Goal: Task Accomplishment & Management: Manage account settings

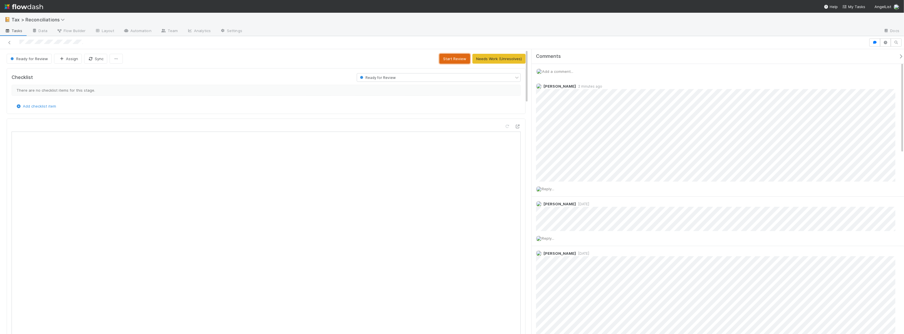
click at [453, 61] on button "Start Review" at bounding box center [454, 59] width 31 height 10
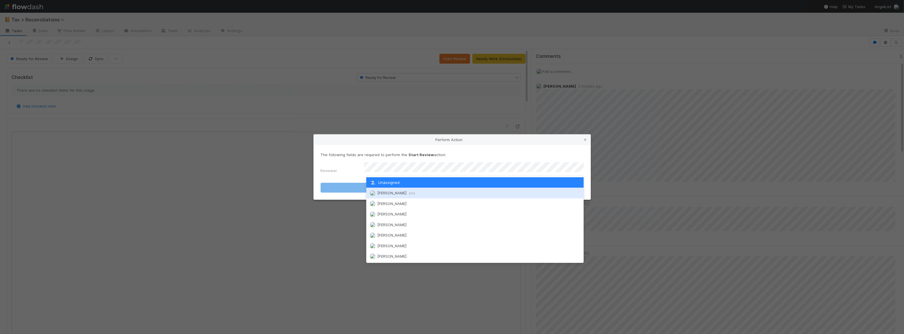
click at [507, 193] on div "Moein Zandi you" at bounding box center [474, 193] width 217 height 10
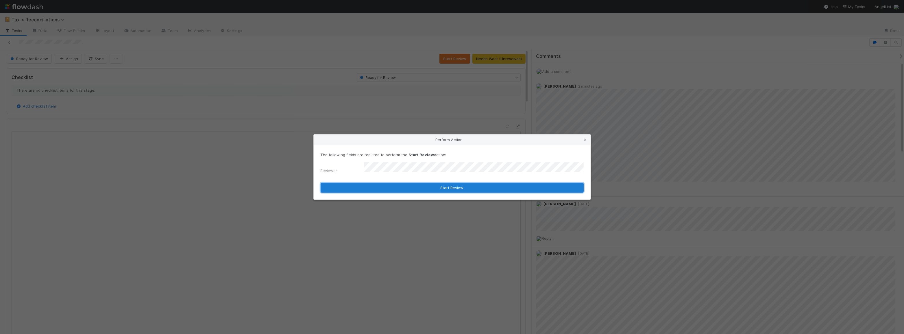
click at [469, 185] on button "Start Review" at bounding box center [451, 188] width 263 height 10
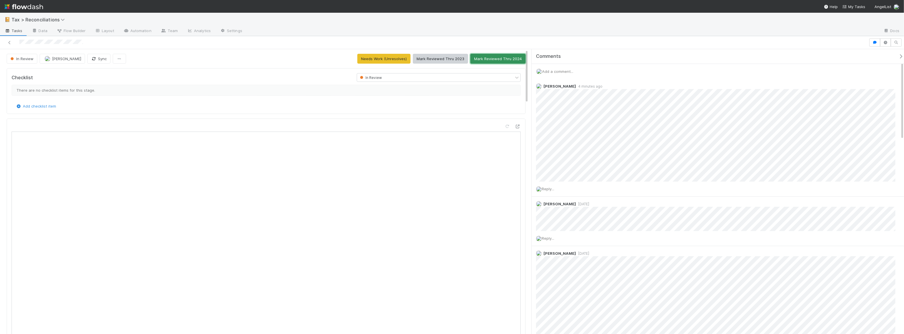
click at [497, 60] on button "Mark Reviewed Thru 2024" at bounding box center [497, 59] width 55 height 10
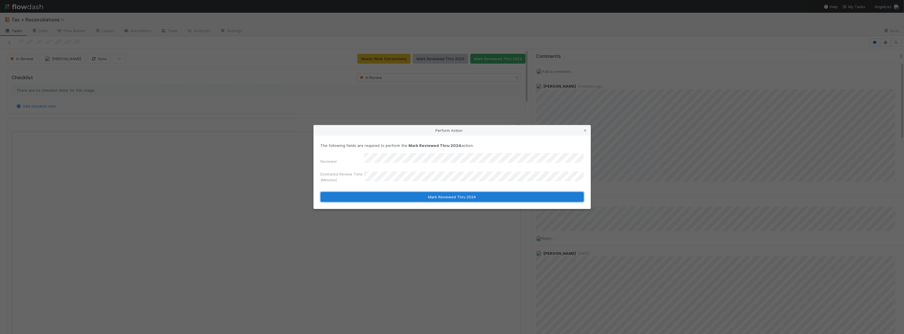
click at [407, 192] on button "Mark Reviewed Thru 2024" at bounding box center [451, 197] width 263 height 10
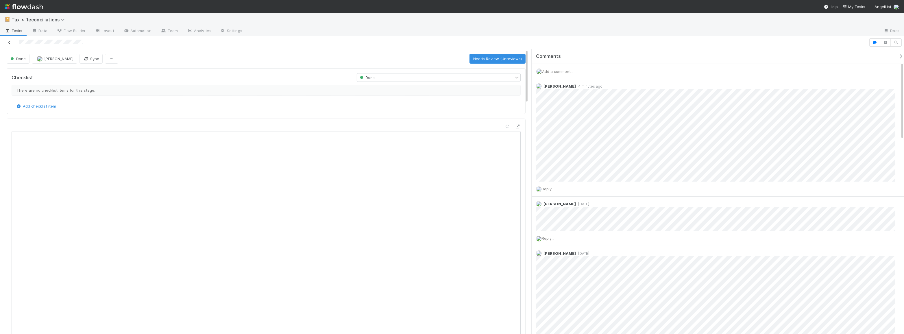
click at [7, 41] on icon at bounding box center [10, 43] width 6 height 4
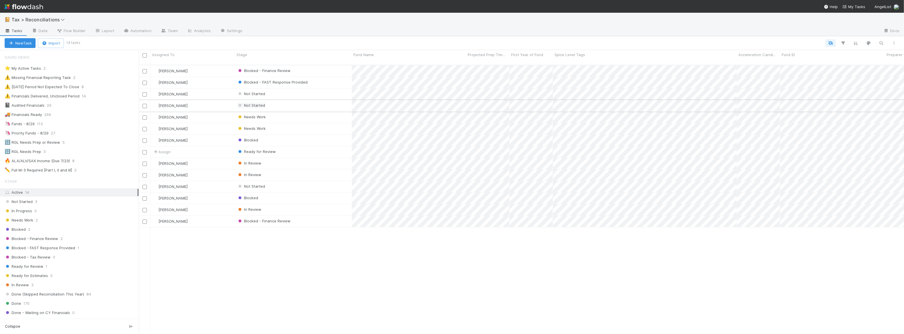
scroll to position [269, 761]
click at [28, 124] on div "🦄 Funds - 8/29" at bounding box center [20, 123] width 30 height 7
click at [286, 68] on div "Needs Work" at bounding box center [293, 70] width 117 height 11
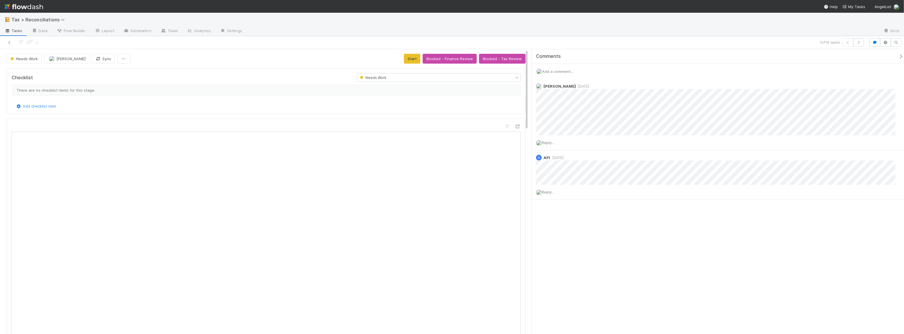
scroll to position [113, 241]
click at [441, 58] on button "Blocked - Finance Review" at bounding box center [449, 59] width 54 height 10
click at [8, 43] on icon at bounding box center [10, 43] width 6 height 4
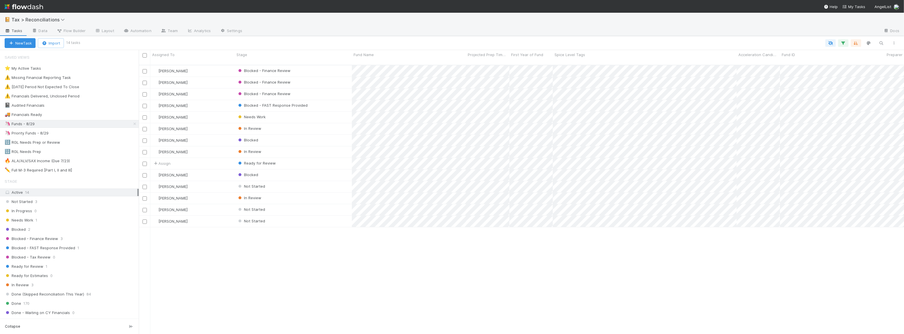
scroll to position [269, 761]
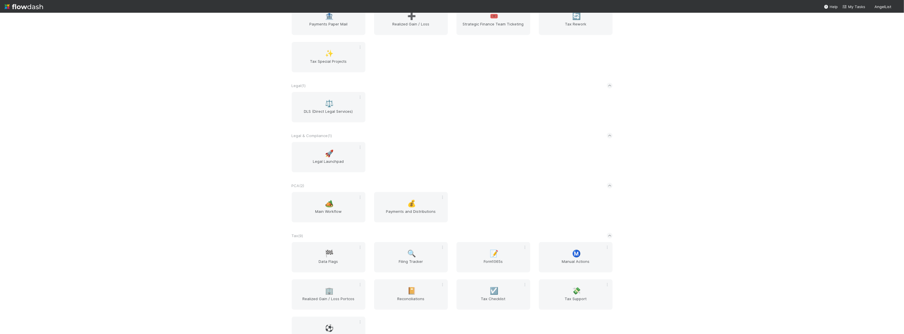
scroll to position [420, 0]
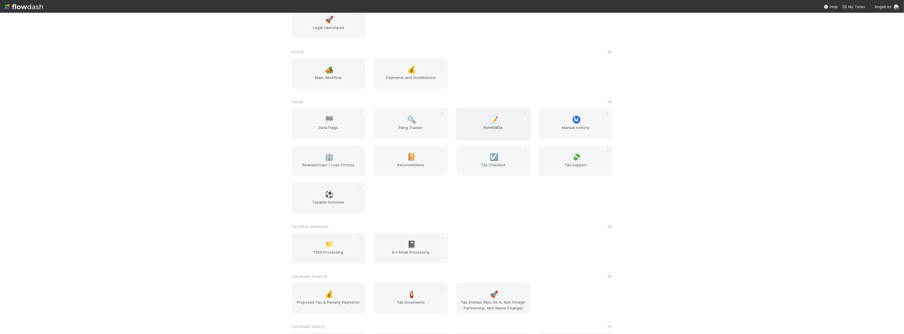
click at [491, 123] on span "📝" at bounding box center [494, 120] width 9 height 8
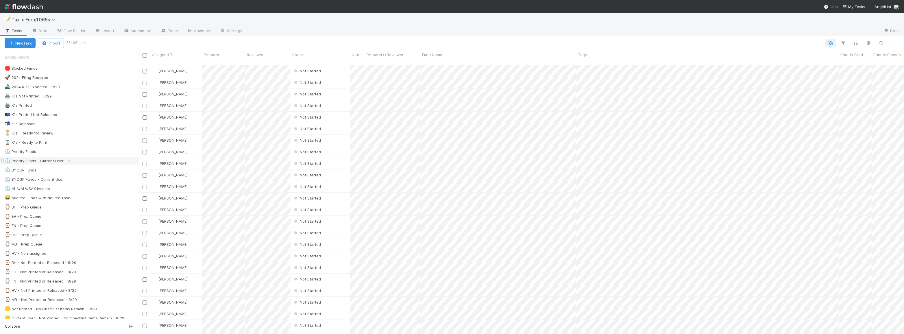
scroll to position [269, 761]
click at [86, 131] on div "⏳ K1s - Ready for Review 46" at bounding box center [72, 132] width 134 height 7
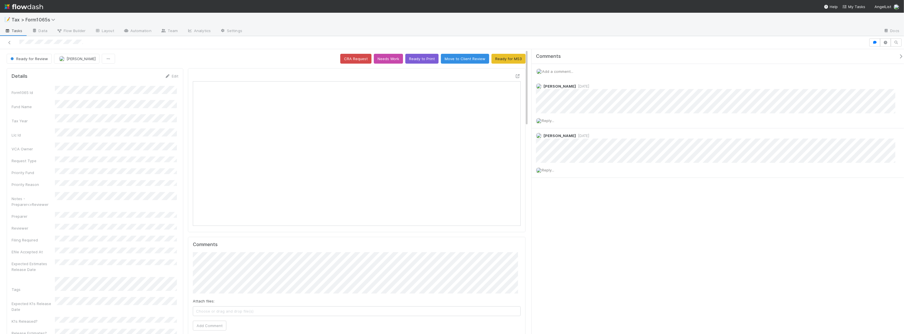
scroll to position [113, 321]
click at [515, 74] on icon at bounding box center [518, 76] width 6 height 4
click at [555, 68] on div "Add a comment..." at bounding box center [719, 71] width 376 height 15
click at [557, 71] on span "Add a comment..." at bounding box center [557, 71] width 31 height 5
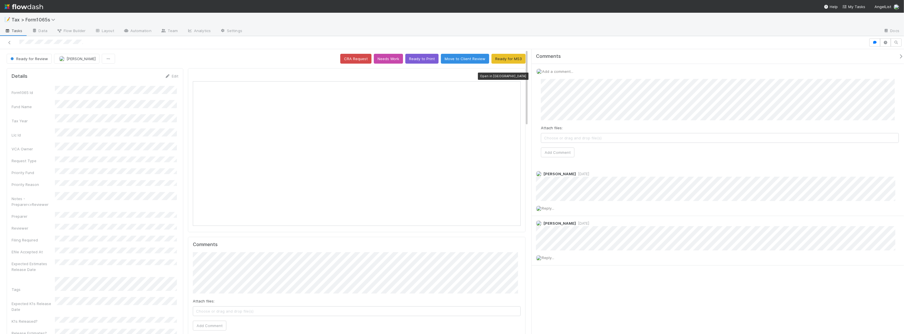
click at [515, 76] on icon at bounding box center [518, 76] width 6 height 4
click at [561, 152] on button "Add Comment" at bounding box center [558, 152] width 34 height 10
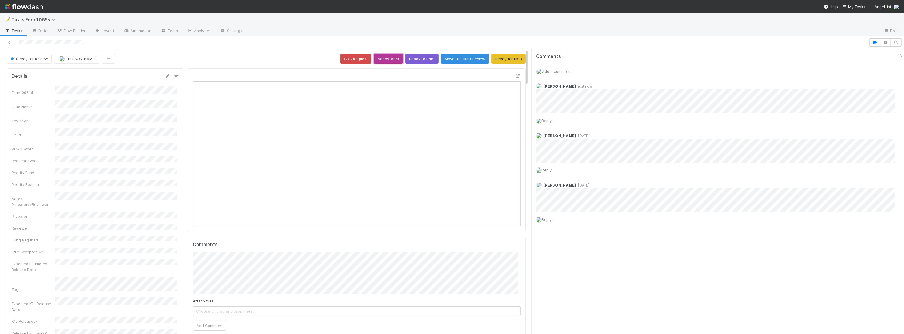
click at [384, 58] on button "Needs Work" at bounding box center [388, 59] width 29 height 10
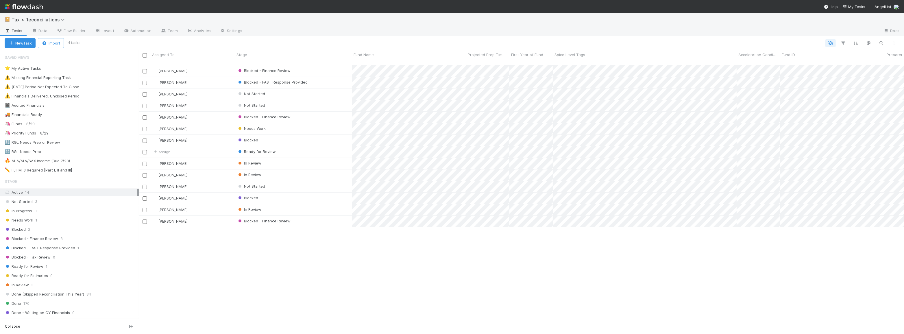
scroll to position [269, 761]
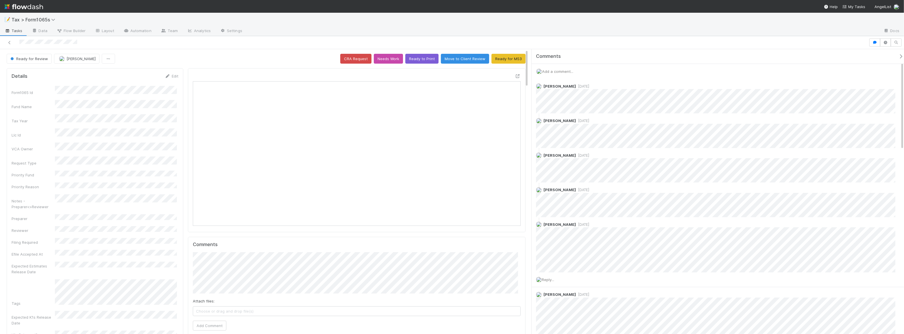
scroll to position [113, 321]
click at [515, 74] on icon at bounding box center [518, 76] width 6 height 4
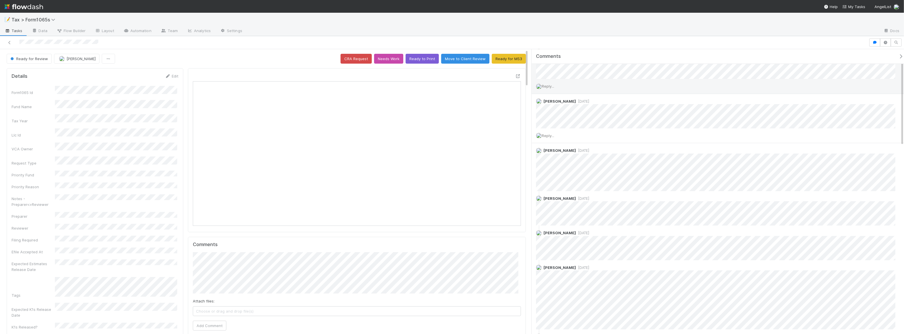
scroll to position [26, 0]
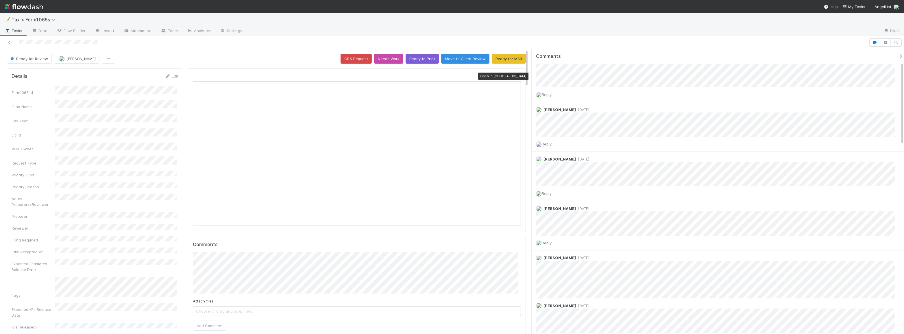
click at [516, 75] on icon at bounding box center [518, 76] width 6 height 4
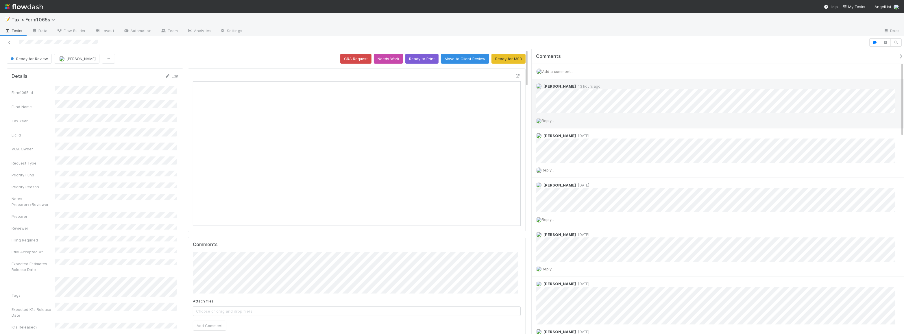
click at [551, 120] on span "Reply..." at bounding box center [548, 120] width 12 height 5
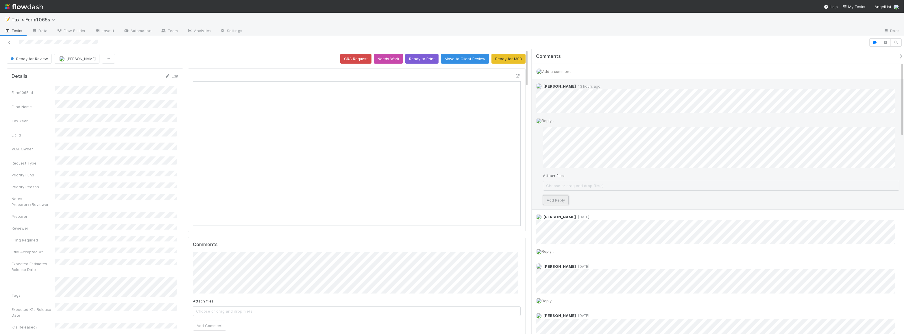
click at [563, 196] on button "Add Reply" at bounding box center [556, 200] width 26 height 10
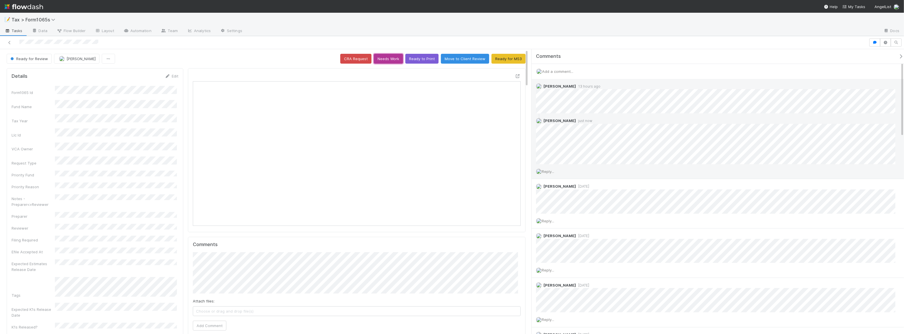
click at [374, 60] on button "Needs Work" at bounding box center [388, 59] width 29 height 10
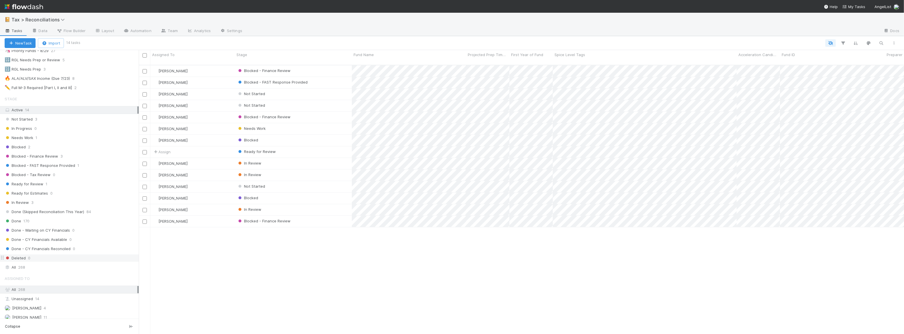
scroll to position [105, 0]
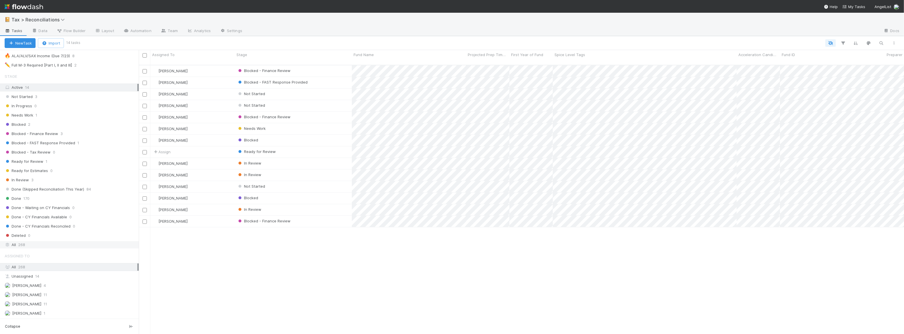
click at [63, 243] on div "All 268" at bounding box center [71, 244] width 133 height 7
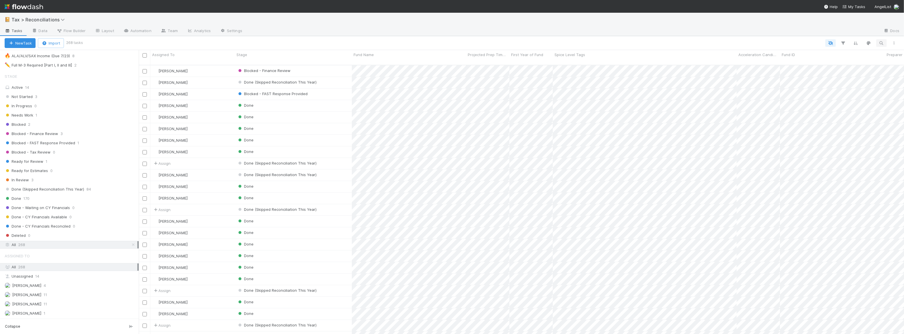
scroll to position [269, 761]
click at [880, 45] on icon "button" at bounding box center [881, 42] width 6 height 5
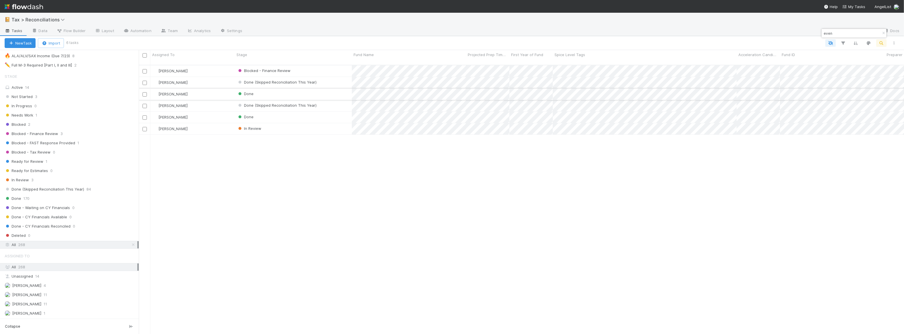
type input "even"
click at [325, 90] on div "Done" at bounding box center [293, 93] width 117 height 11
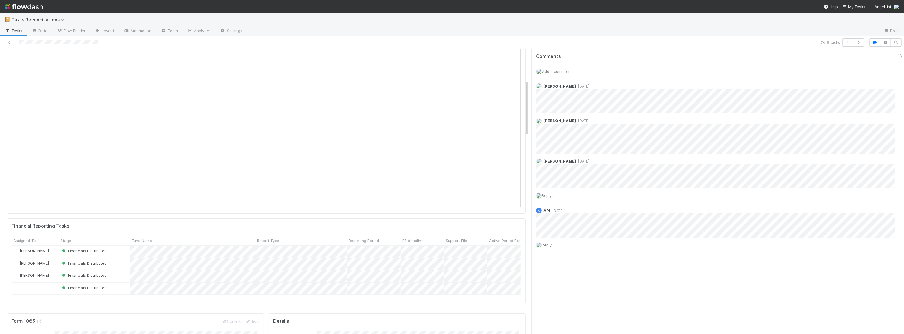
scroll to position [157, 0]
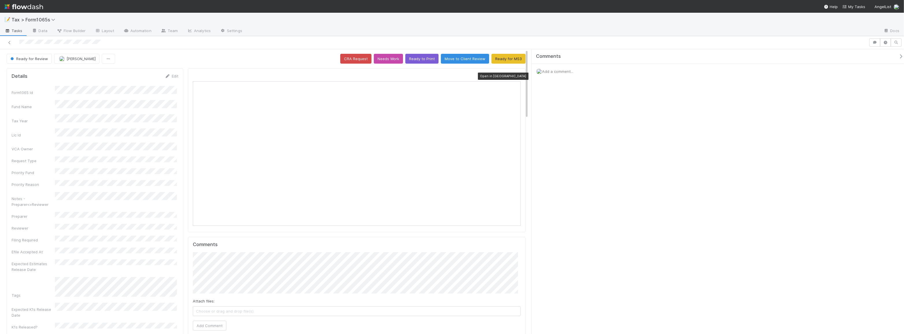
click at [515, 76] on icon at bounding box center [518, 76] width 6 height 4
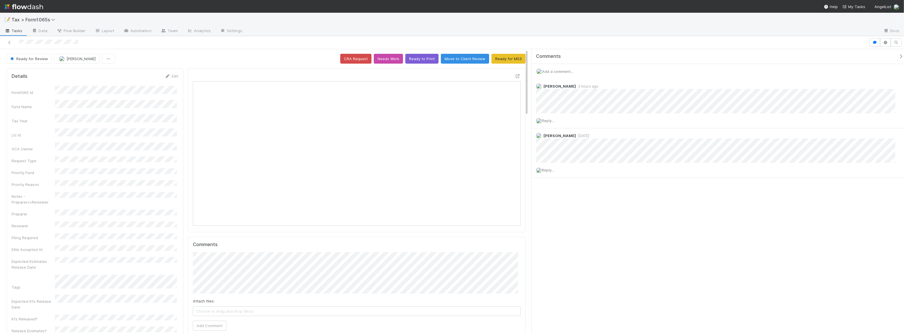
scroll to position [113, 321]
click at [515, 76] on icon at bounding box center [518, 76] width 6 height 4
click at [551, 120] on span "Reply..." at bounding box center [548, 120] width 12 height 5
click at [591, 151] on button "[PERSON_NAME]" at bounding box center [590, 148] width 44 height 8
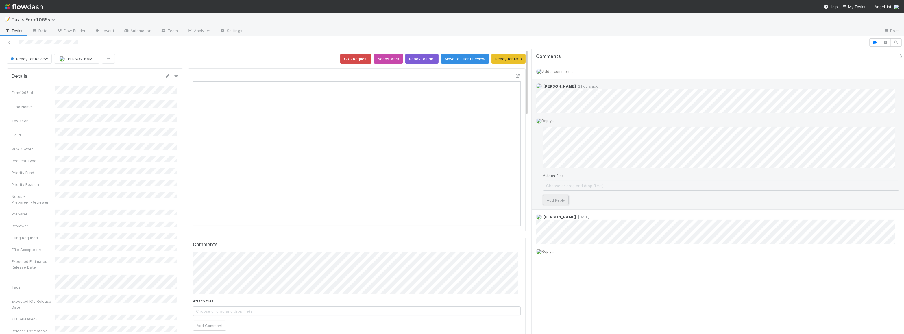
click at [552, 200] on button "Add Reply" at bounding box center [556, 200] width 26 height 10
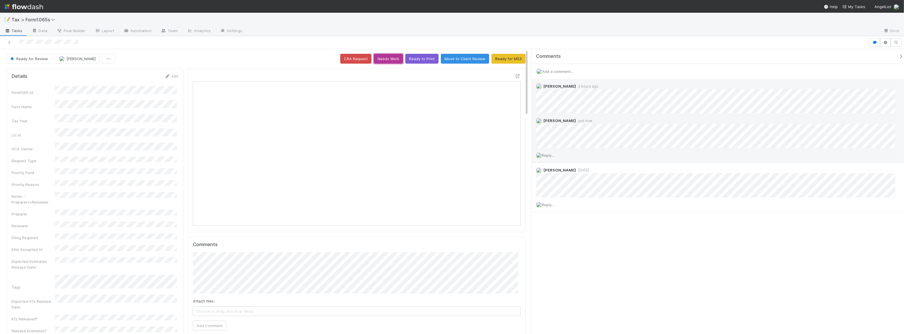
click at [382, 58] on button "Needs Work" at bounding box center [388, 59] width 29 height 10
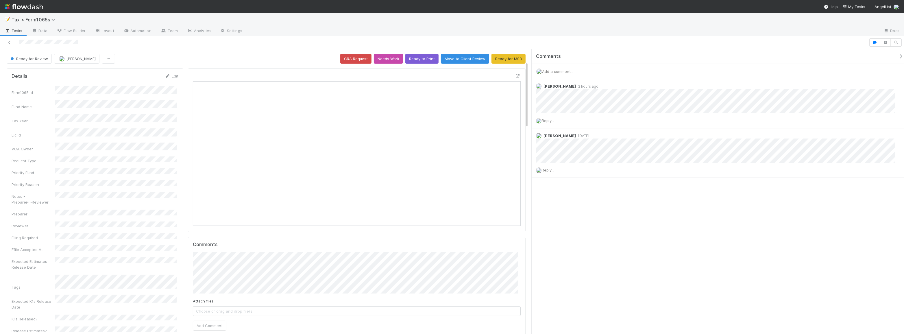
scroll to position [157, 0]
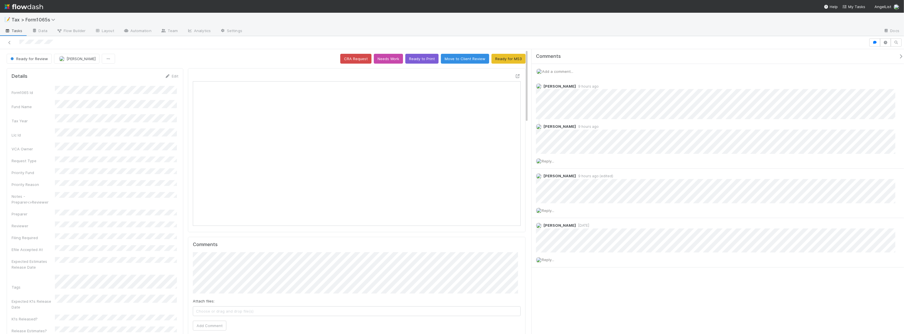
scroll to position [113, 321]
click at [515, 75] on icon at bounding box center [518, 76] width 6 height 4
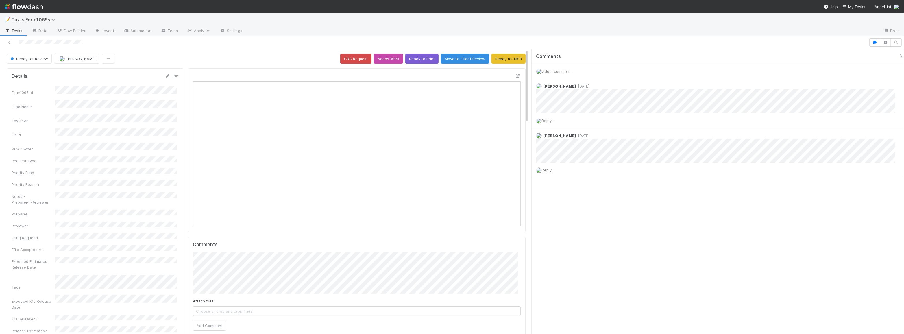
scroll to position [113, 161]
click at [515, 76] on icon at bounding box center [518, 76] width 6 height 4
click at [553, 121] on span "Reply..." at bounding box center [548, 120] width 12 height 5
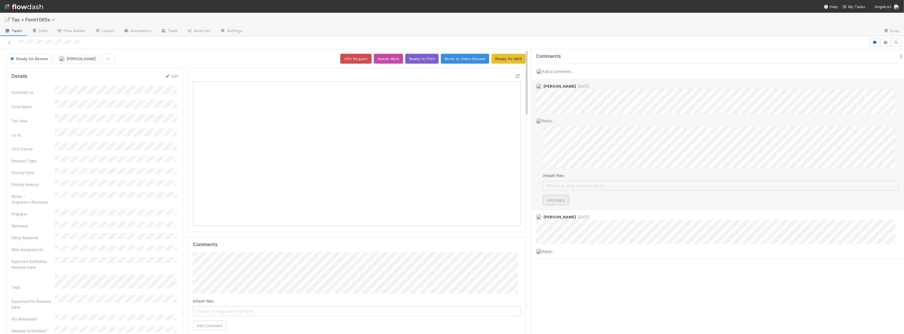
click at [555, 200] on button "Add Reply" at bounding box center [556, 200] width 26 height 10
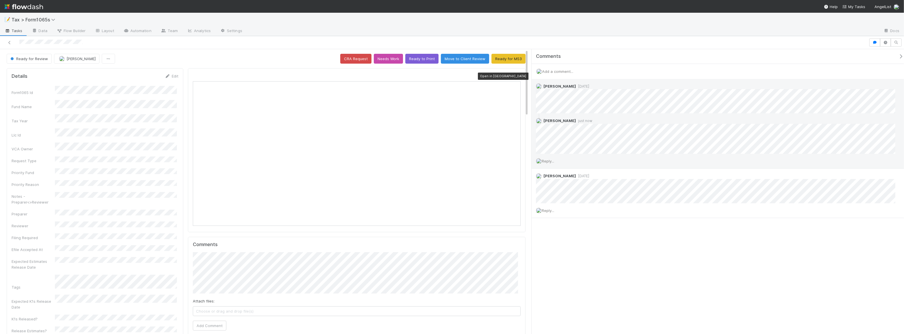
click at [515, 77] on icon at bounding box center [518, 76] width 6 height 4
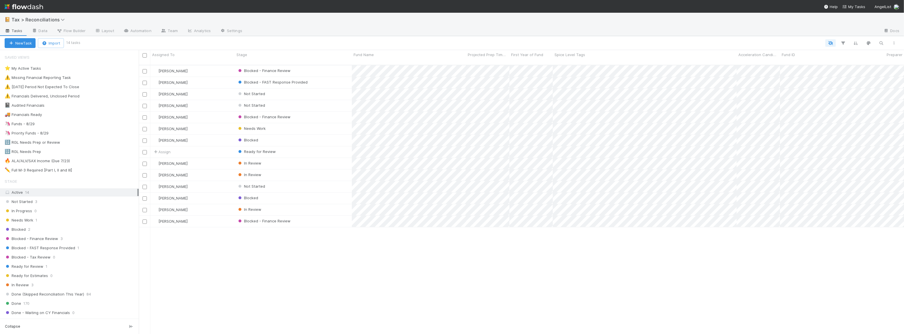
scroll to position [269, 761]
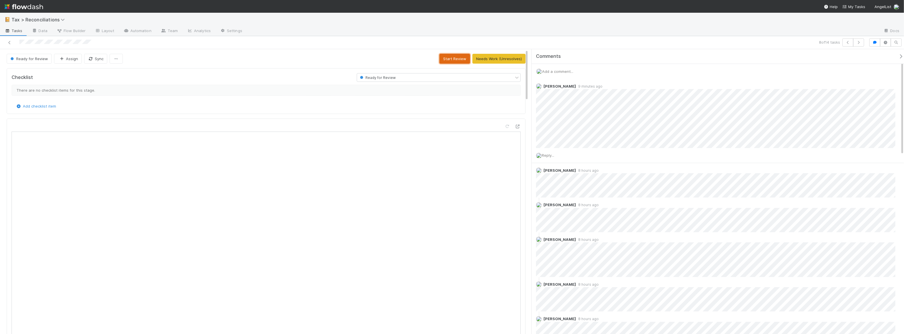
click at [457, 61] on button "Start Review" at bounding box center [454, 59] width 31 height 10
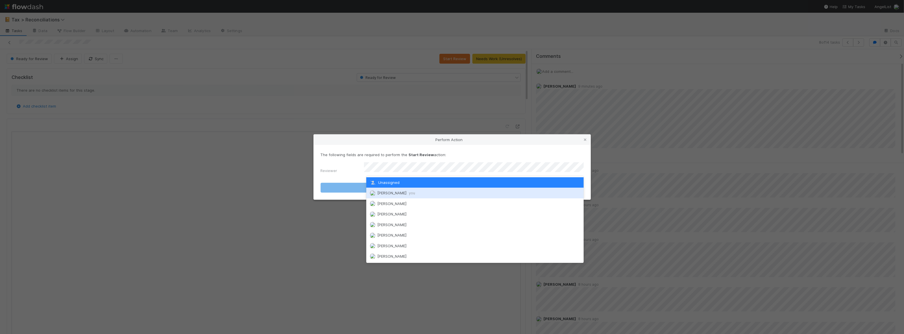
click at [441, 190] on div "Moein Zandi you" at bounding box center [474, 193] width 217 height 10
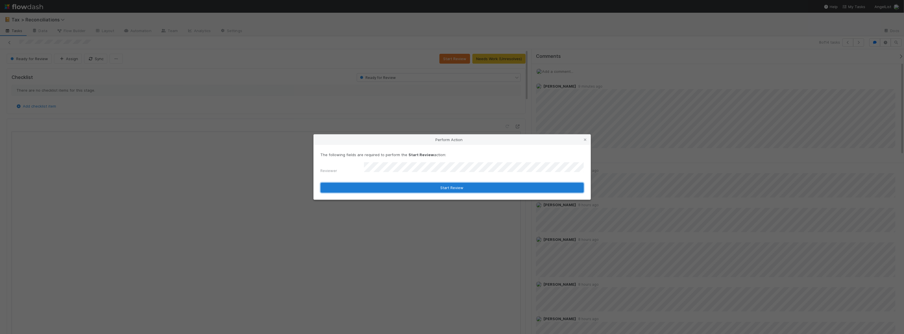
click at [441, 184] on button "Start Review" at bounding box center [451, 188] width 263 height 10
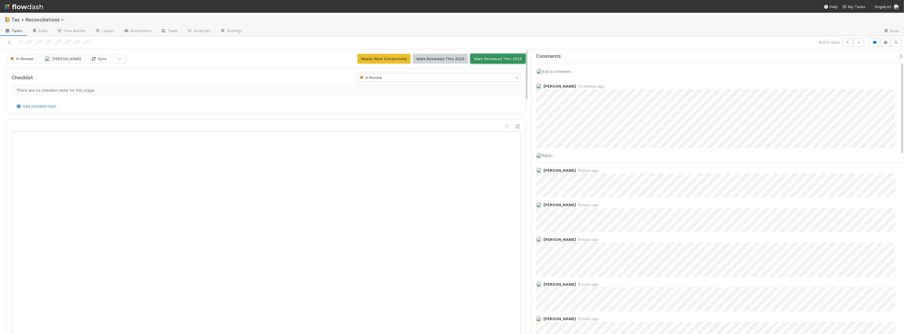
click at [498, 55] on button "Mark Reviewed Thru 2024" at bounding box center [497, 59] width 55 height 10
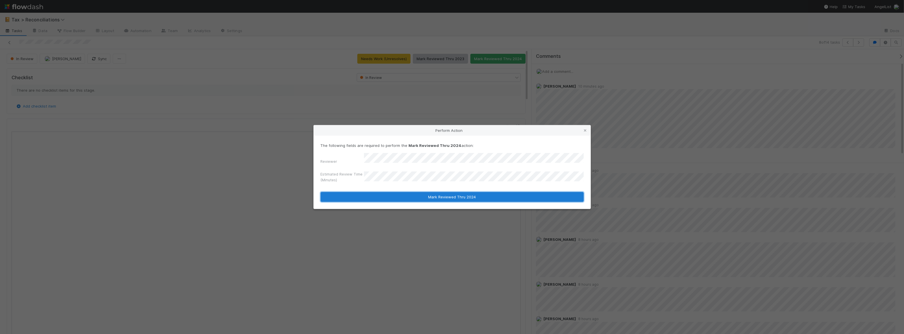
click at [402, 197] on button "Mark Reviewed Thru 2024" at bounding box center [451, 197] width 263 height 10
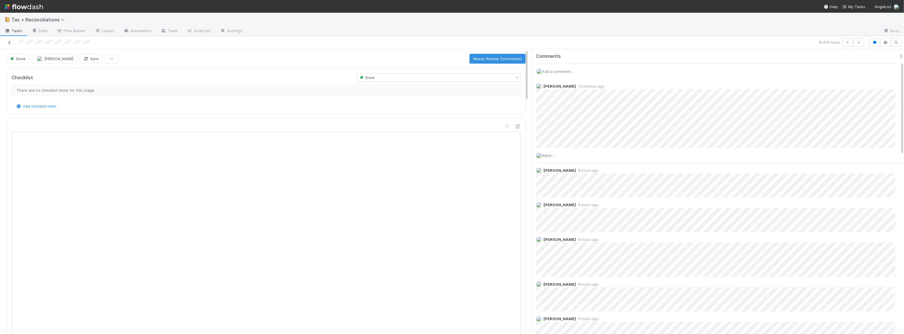
click at [12, 43] on icon at bounding box center [10, 43] width 6 height 4
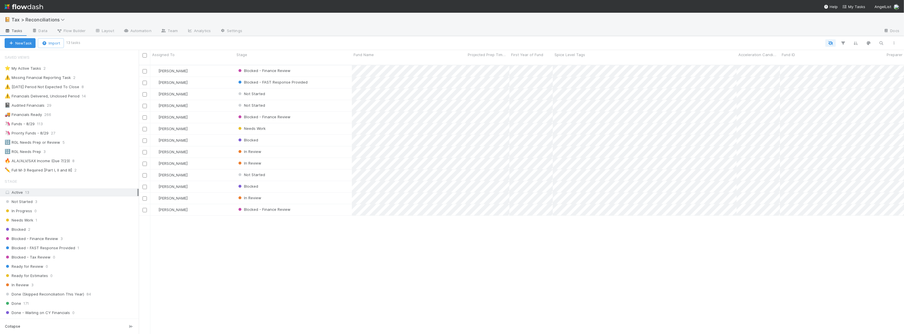
scroll to position [269, 761]
click at [29, 132] on div "🦄 Priority Funds - 8/29" at bounding box center [27, 132] width 44 height 7
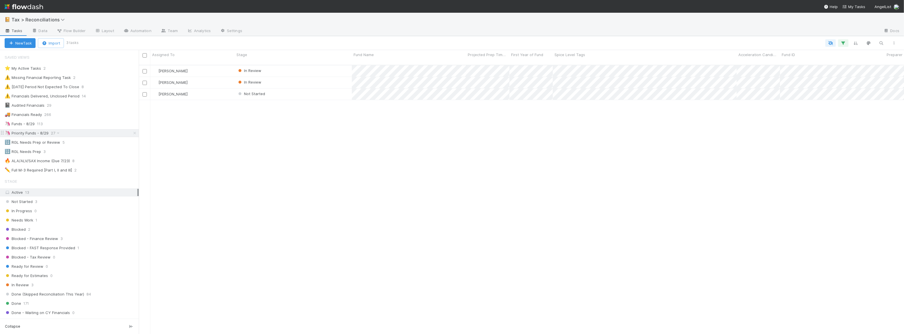
scroll to position [269, 761]
click at [27, 124] on div "🦄 Funds - 8/29" at bounding box center [20, 123] width 30 height 7
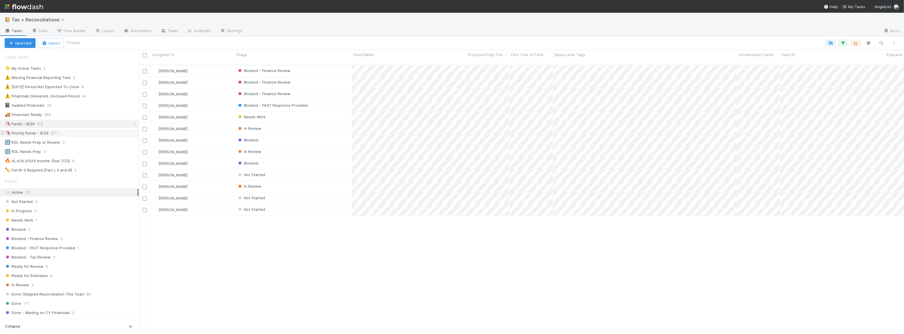
scroll to position [269, 761]
click at [31, 133] on div "🦄 Priority Funds - 8/29" at bounding box center [27, 132] width 44 height 7
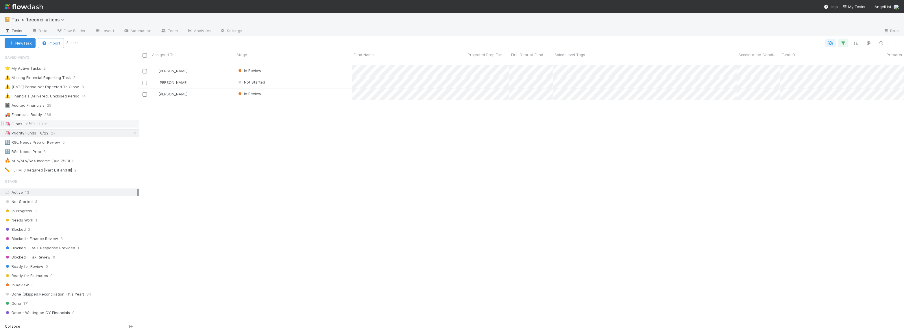
scroll to position [269, 761]
click at [26, 124] on div "🦄 Funds - 8/29" at bounding box center [20, 123] width 30 height 7
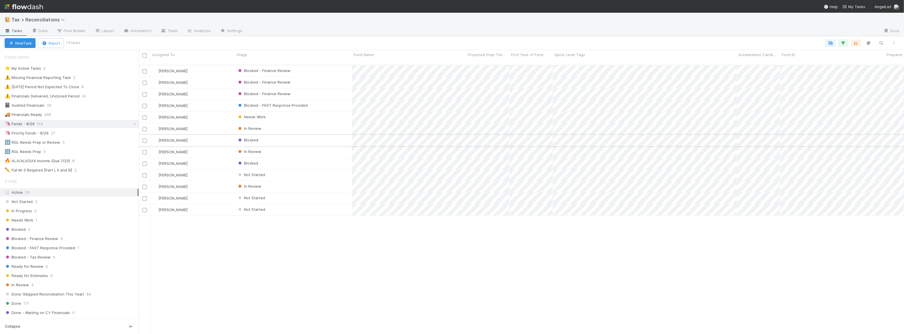
scroll to position [269, 761]
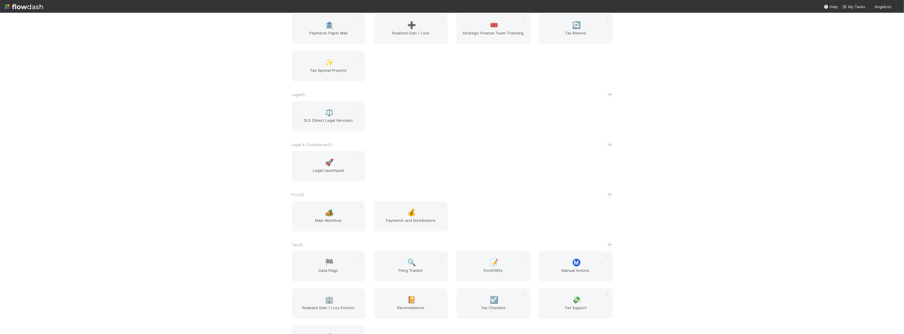
scroll to position [446, 0]
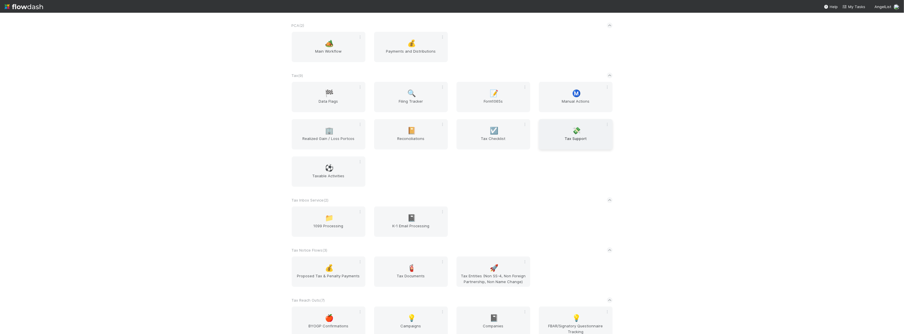
click at [568, 128] on div "💸 Tax Support" at bounding box center [576, 134] width 74 height 30
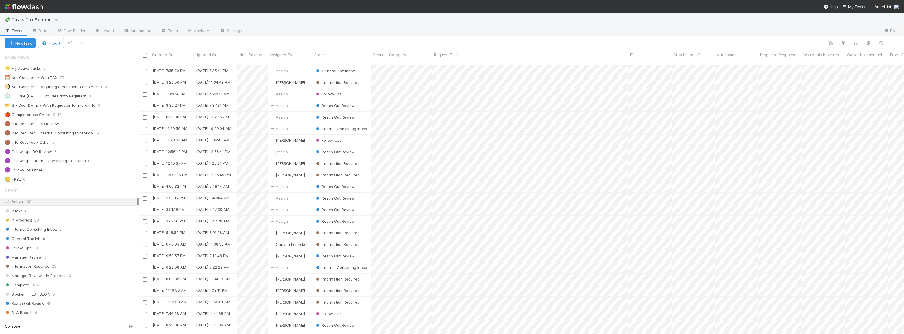
scroll to position [269, 761]
click at [70, 240] on div "General Tax Inbox 1" at bounding box center [72, 238] width 134 height 7
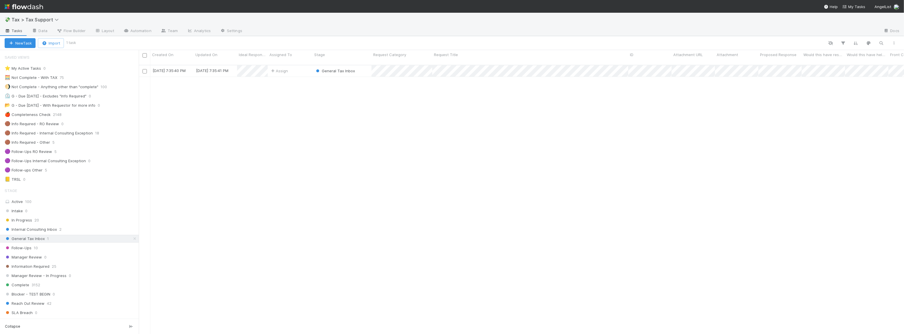
scroll to position [269, 761]
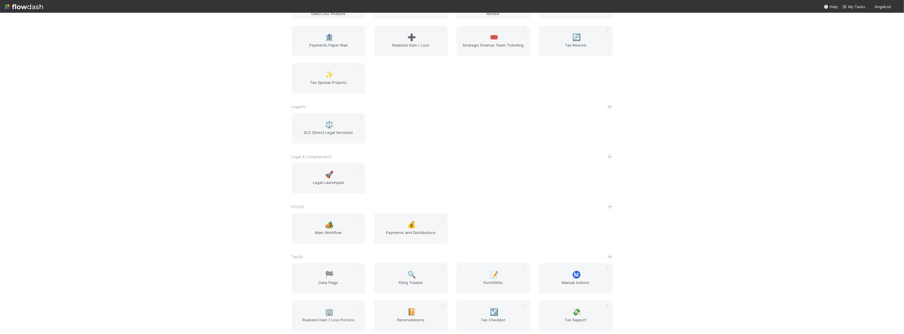
scroll to position [420, 0]
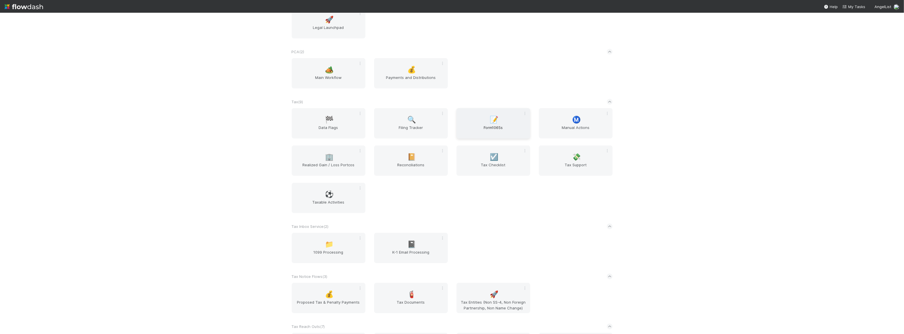
click at [503, 119] on div "📝 Form1065s" at bounding box center [493, 123] width 74 height 30
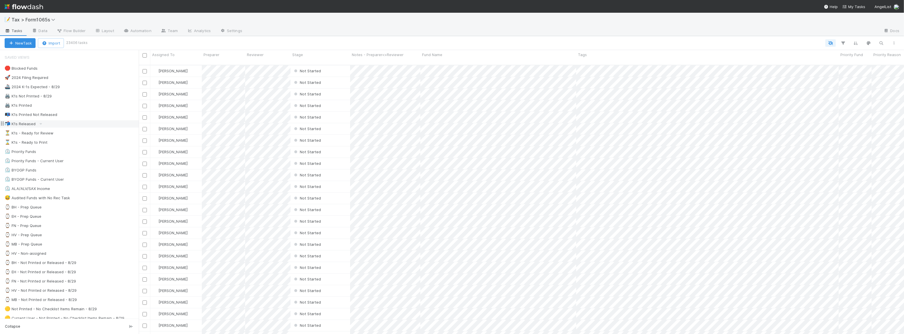
scroll to position [269, 761]
click at [86, 134] on div "⏳ K1s - Ready for Review 43" at bounding box center [72, 132] width 134 height 7
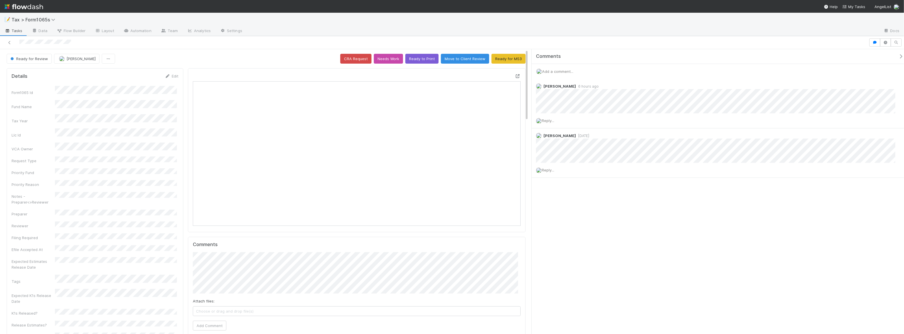
scroll to position [113, 161]
click at [515, 75] on icon at bounding box center [518, 76] width 6 height 4
click at [515, 74] on icon at bounding box center [518, 76] width 6 height 4
